Goal: Check status: Check status

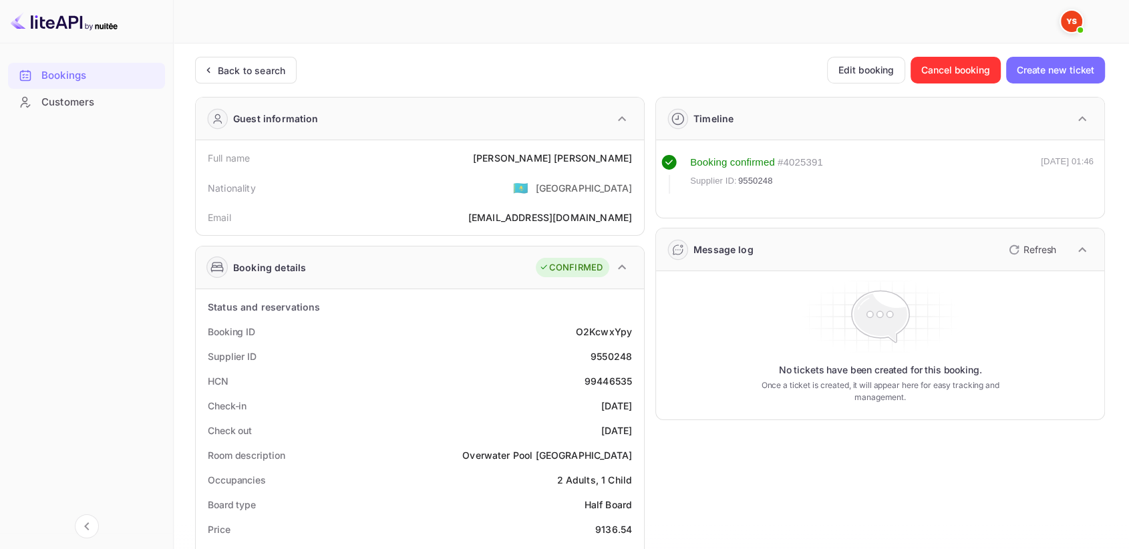
click at [225, 59] on div "Back to search" at bounding box center [246, 70] width 102 height 27
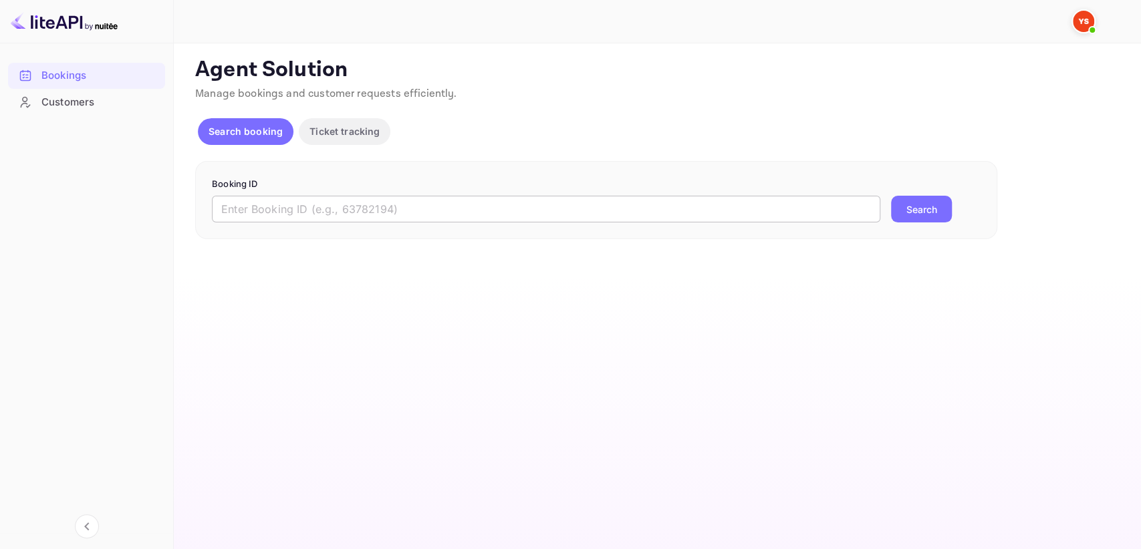
click at [404, 221] on input "text" at bounding box center [546, 209] width 668 height 27
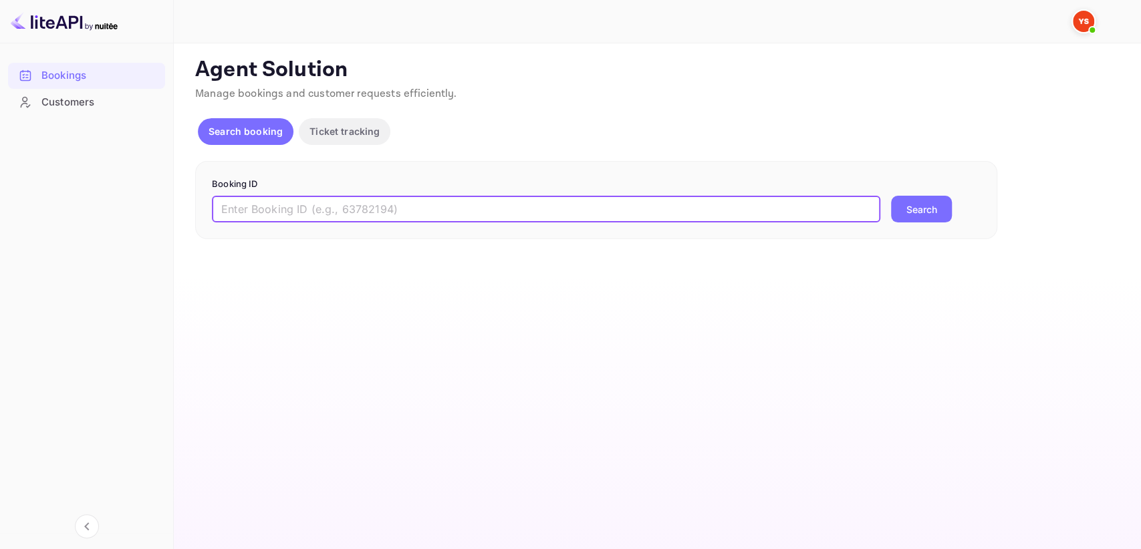
paste input "9214855"
type input "9214855"
click at [923, 216] on button "Search" at bounding box center [921, 209] width 61 height 27
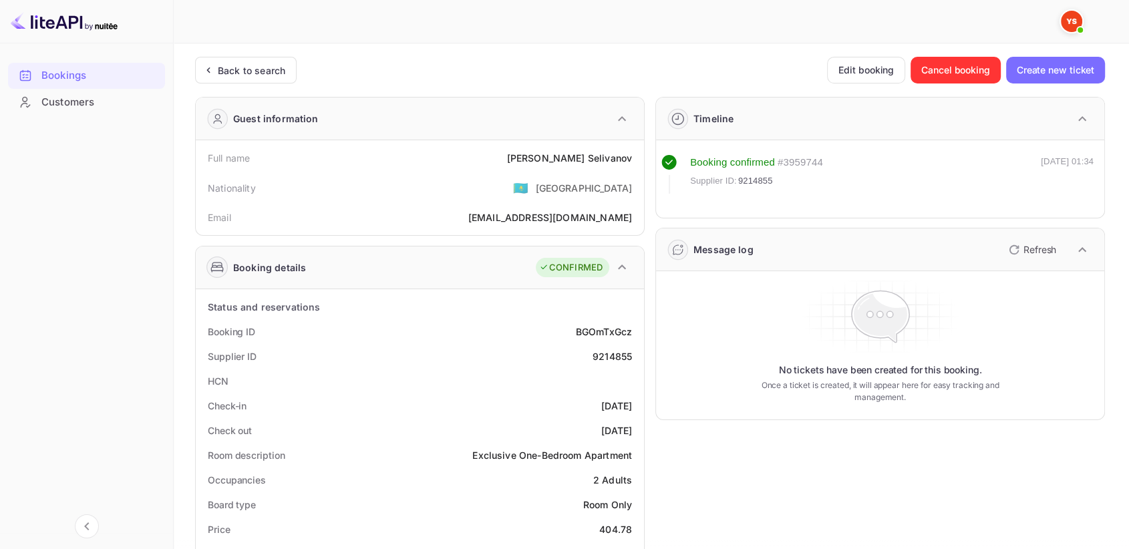
click at [615, 357] on div "9214855" at bounding box center [612, 357] width 39 height 14
copy div "9214855"
drag, startPoint x: 543, startPoint y: 159, endPoint x: 633, endPoint y: 151, distance: 89.9
click at [633, 151] on div "Full name [PERSON_NAME]" at bounding box center [420, 158] width 438 height 25
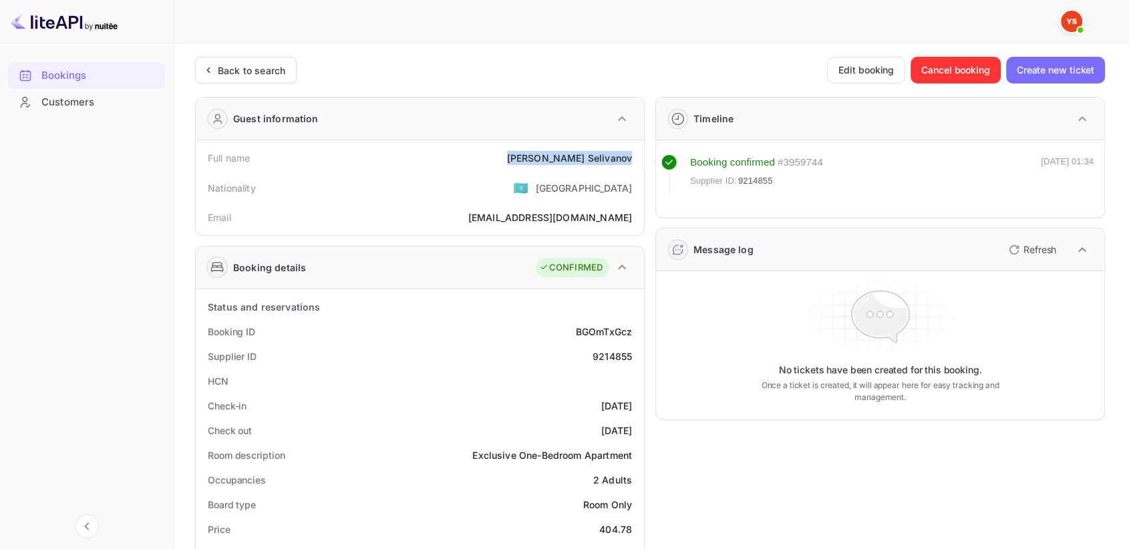
copy div "[PERSON_NAME]"
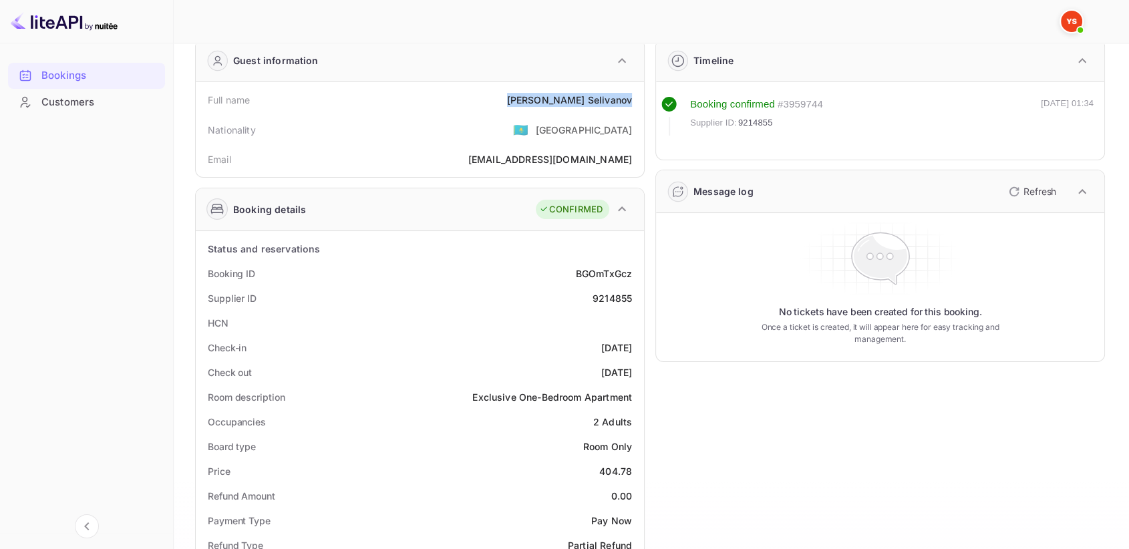
scroll to position [223, 0]
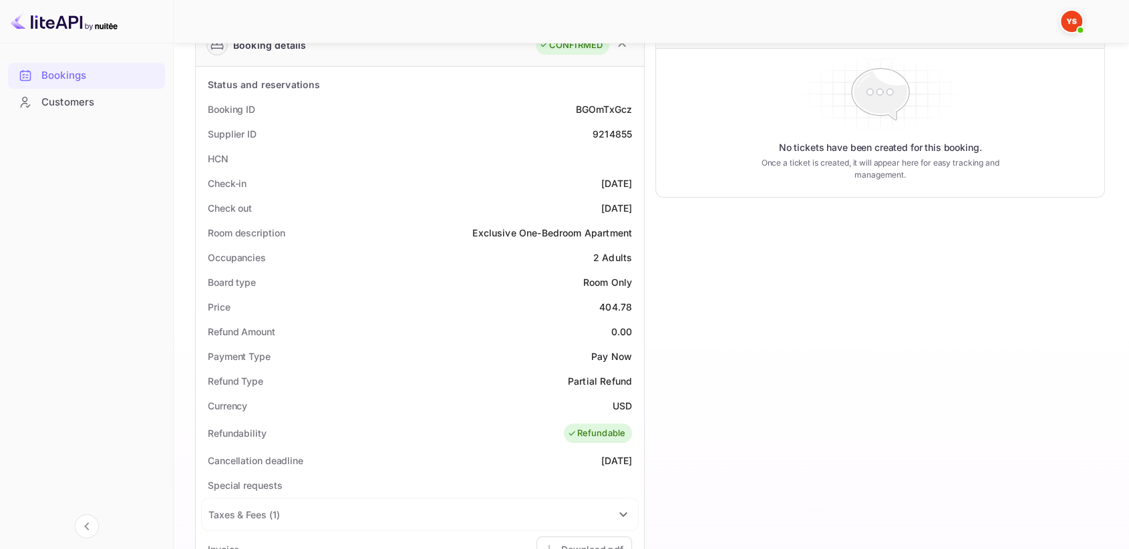
click at [626, 303] on div "404.78" at bounding box center [616, 307] width 33 height 14
copy div "404.78"
